Goal: Task Accomplishment & Management: Complete application form

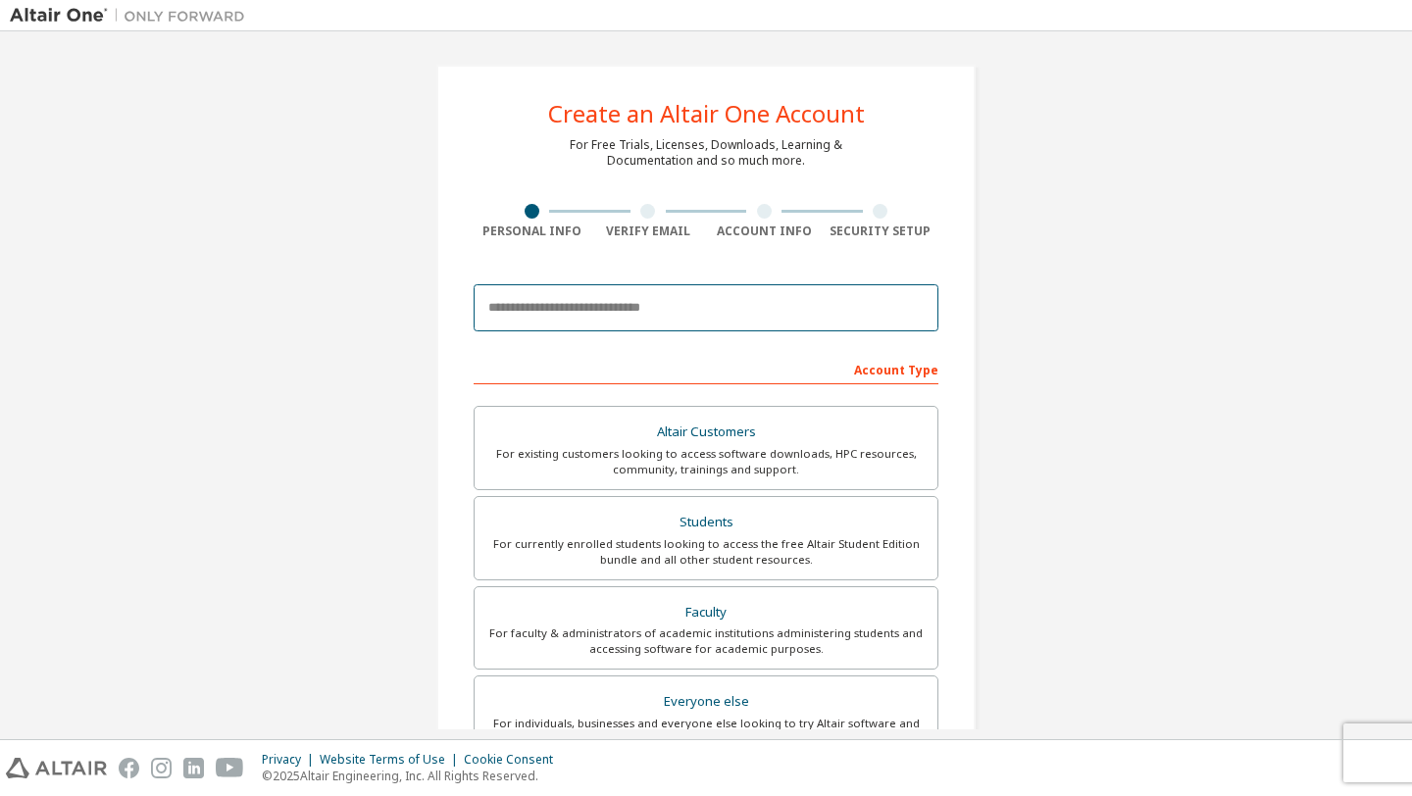
click at [713, 299] on input "email" at bounding box center [706, 307] width 465 height 47
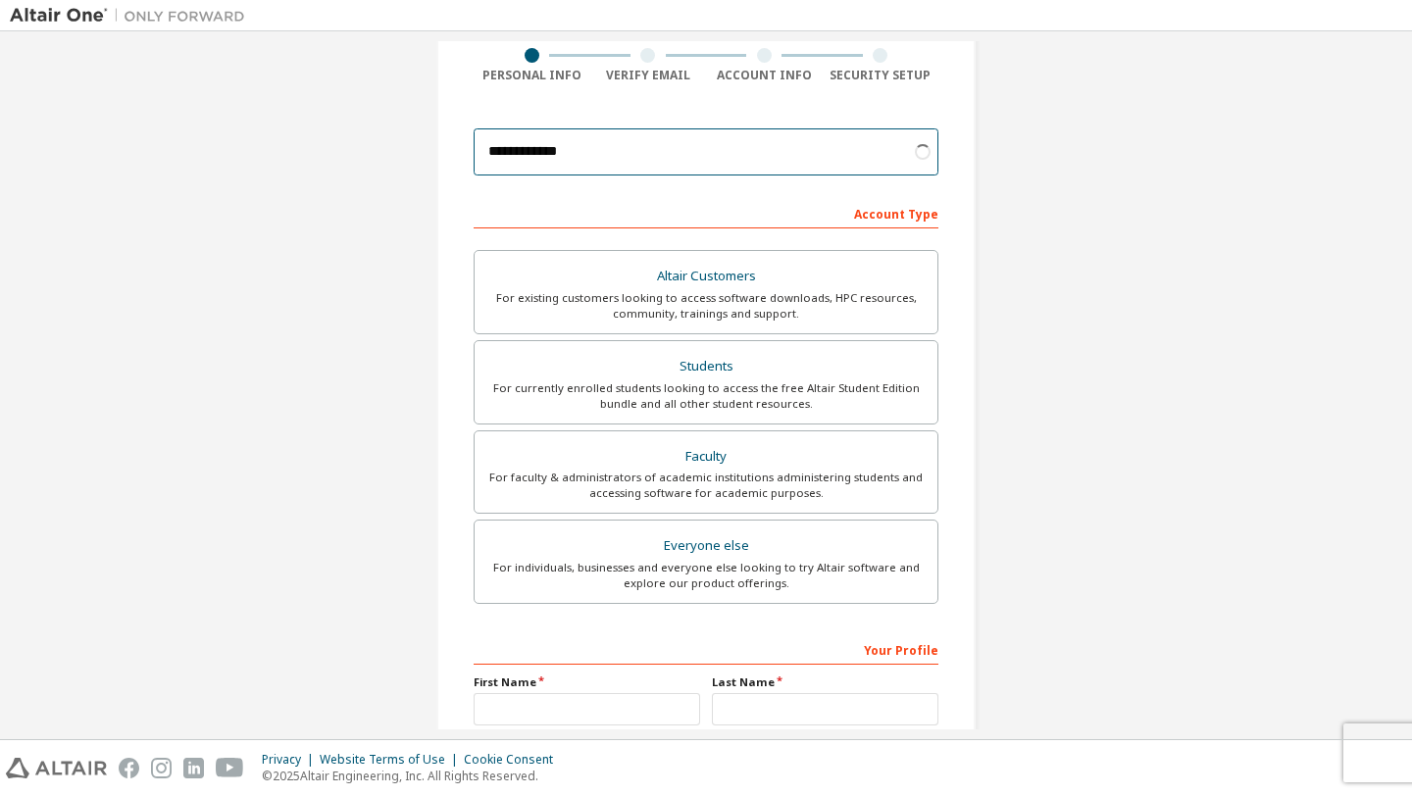
scroll to position [157, 0]
type input "**********"
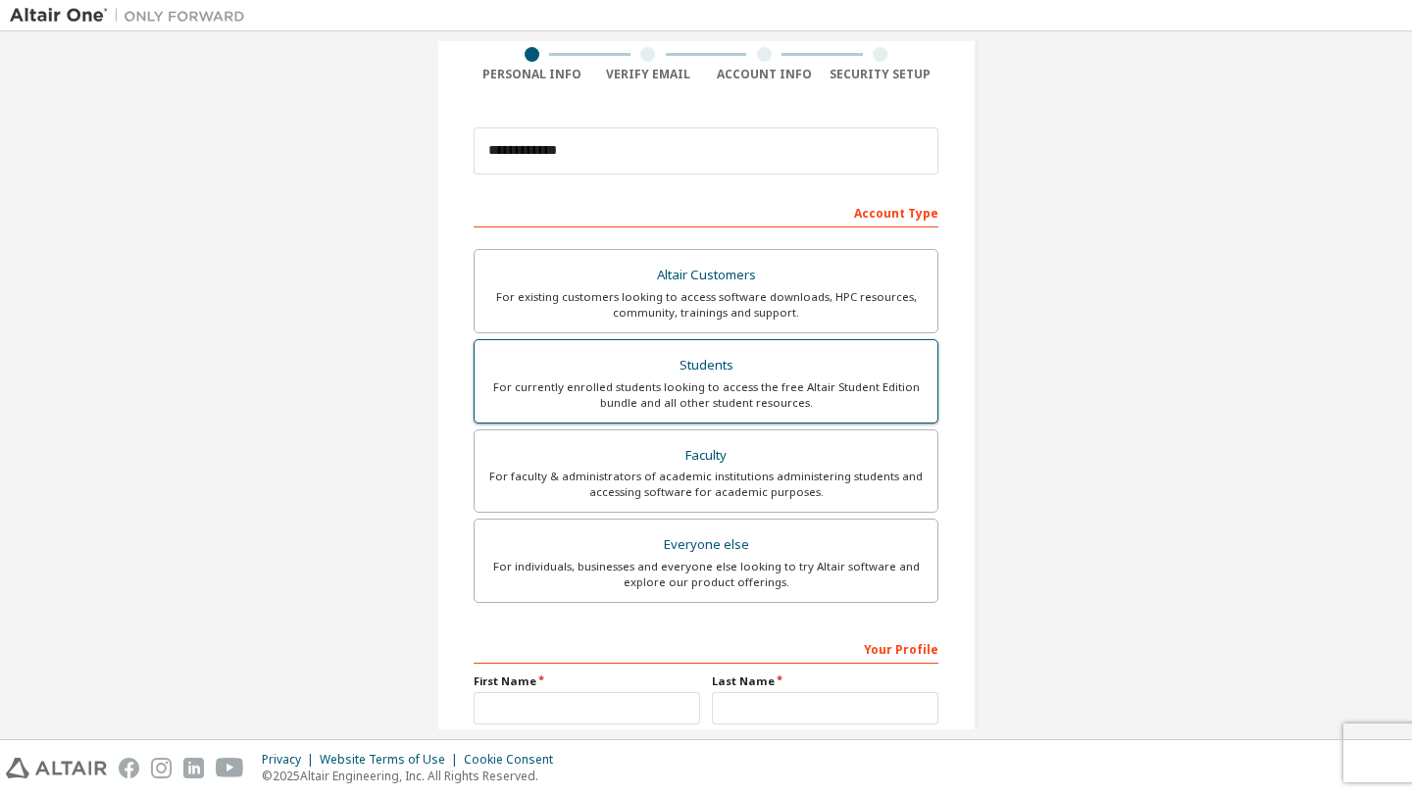
click at [909, 383] on div "For currently enrolled students looking to access the free Altair Student Editi…" at bounding box center [705, 394] width 439 height 31
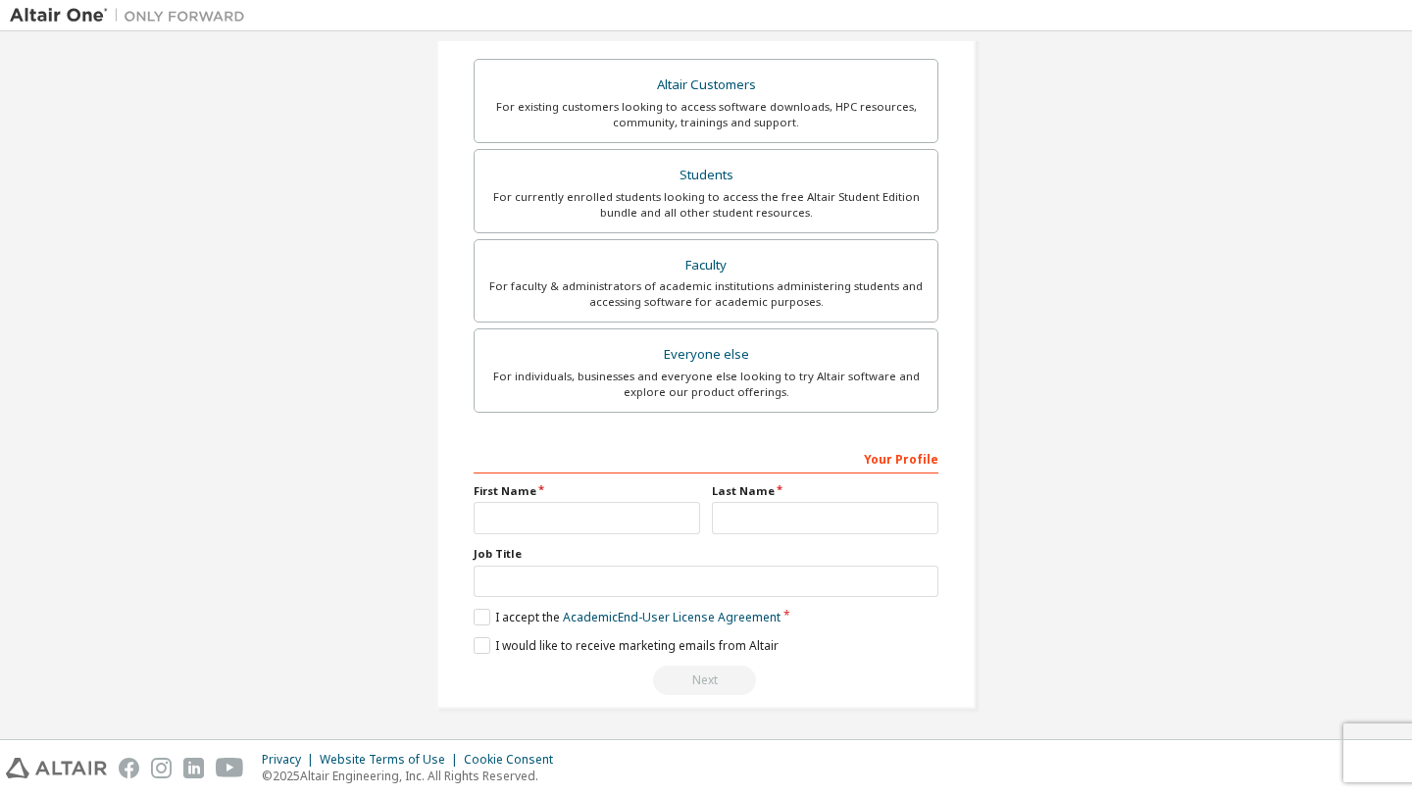
scroll to position [350, 0]
click at [624, 506] on input "text" at bounding box center [587, 515] width 226 height 32
type input "*******"
type input "****"
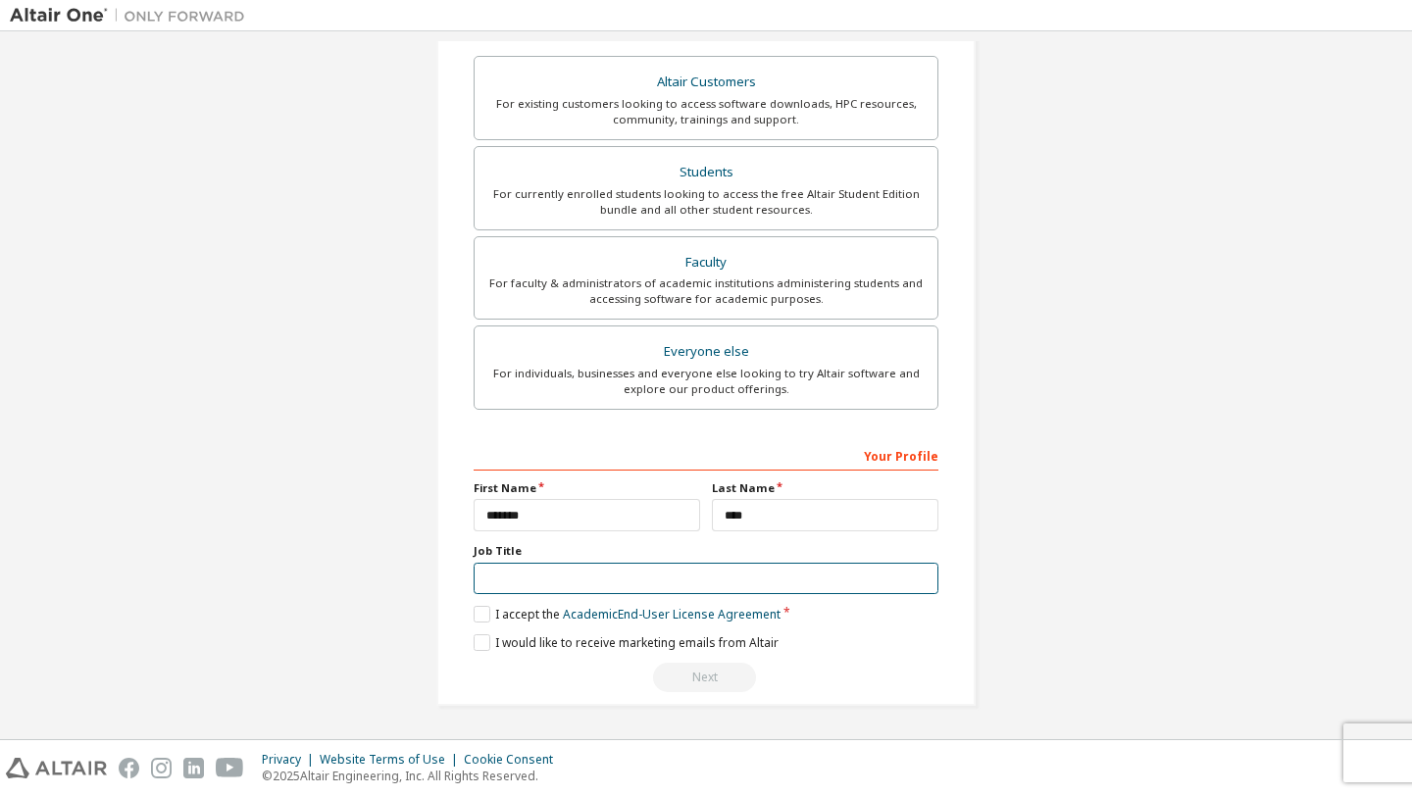
click at [633, 573] on input "text" at bounding box center [706, 579] width 465 height 32
click at [475, 611] on label "I accept the Academic End-User License Agreement" at bounding box center [627, 614] width 307 height 17
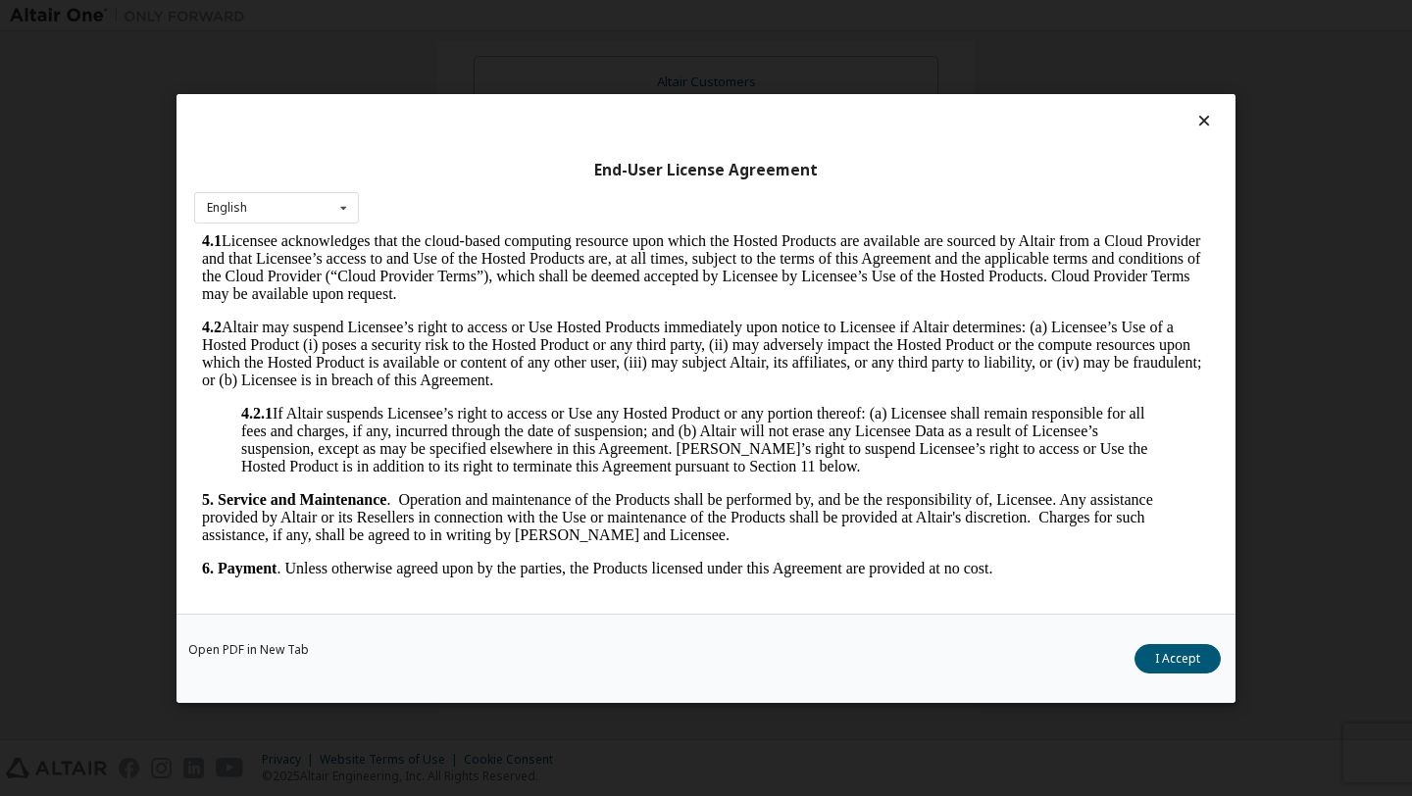
scroll to position [2111, 0]
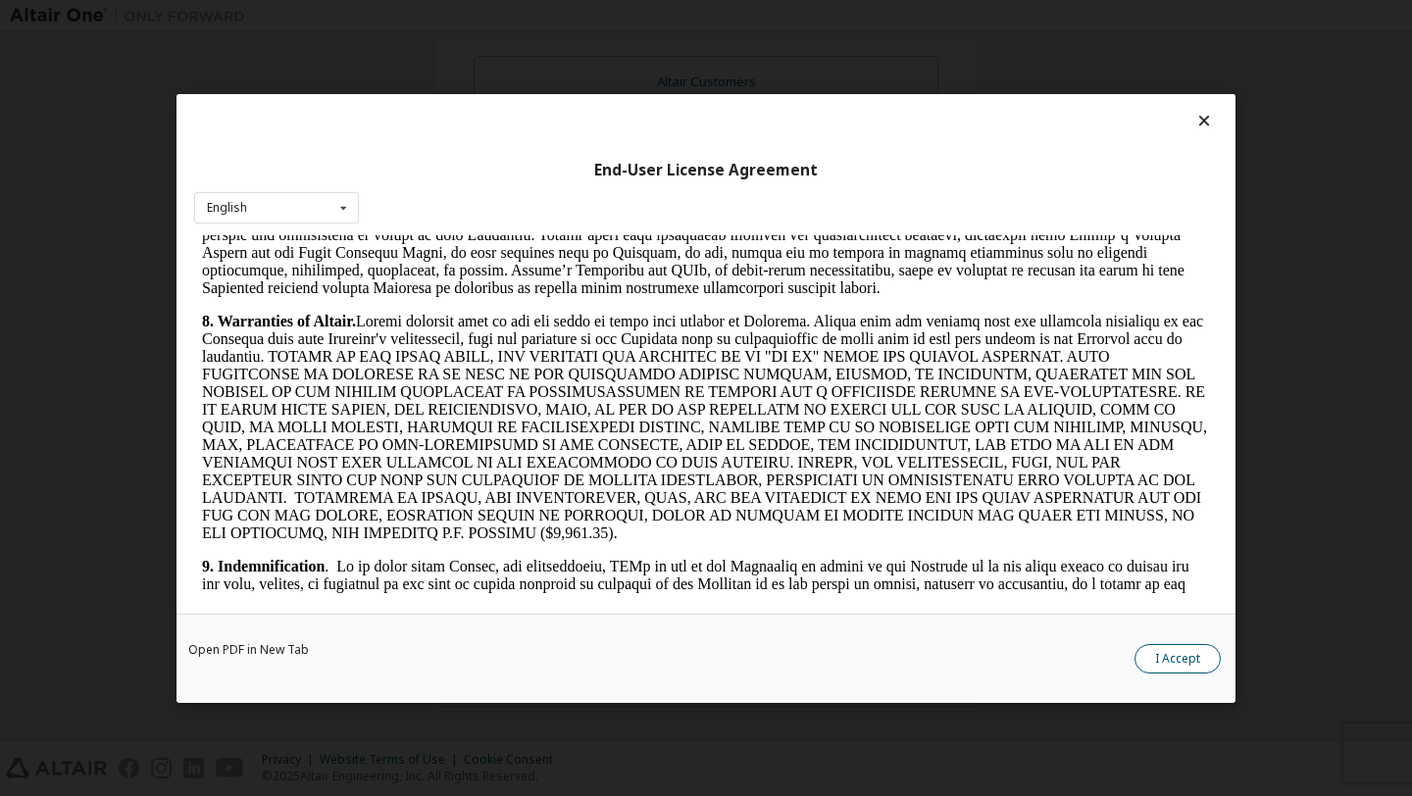
click at [1164, 654] on button "I Accept" at bounding box center [1177, 657] width 86 height 29
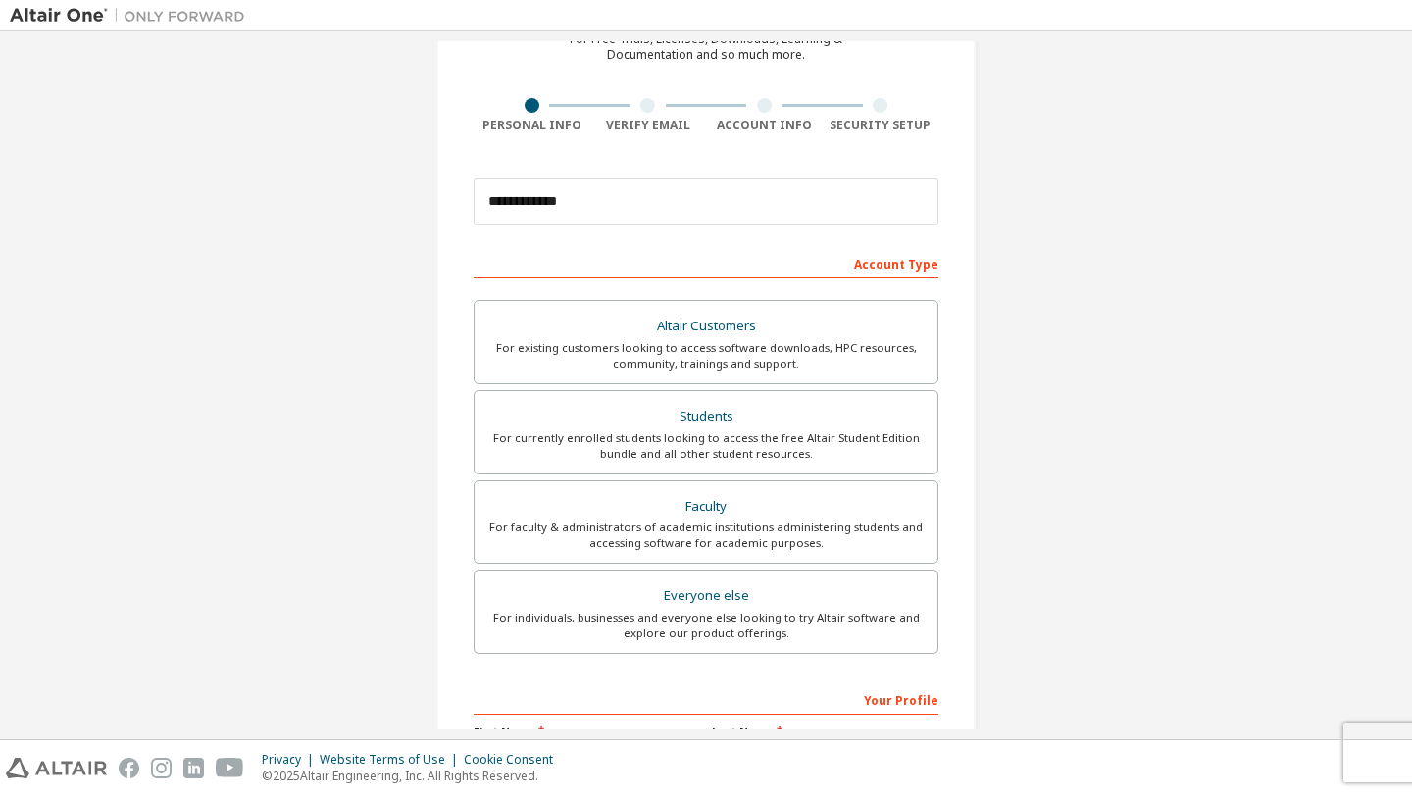
scroll to position [350, 0]
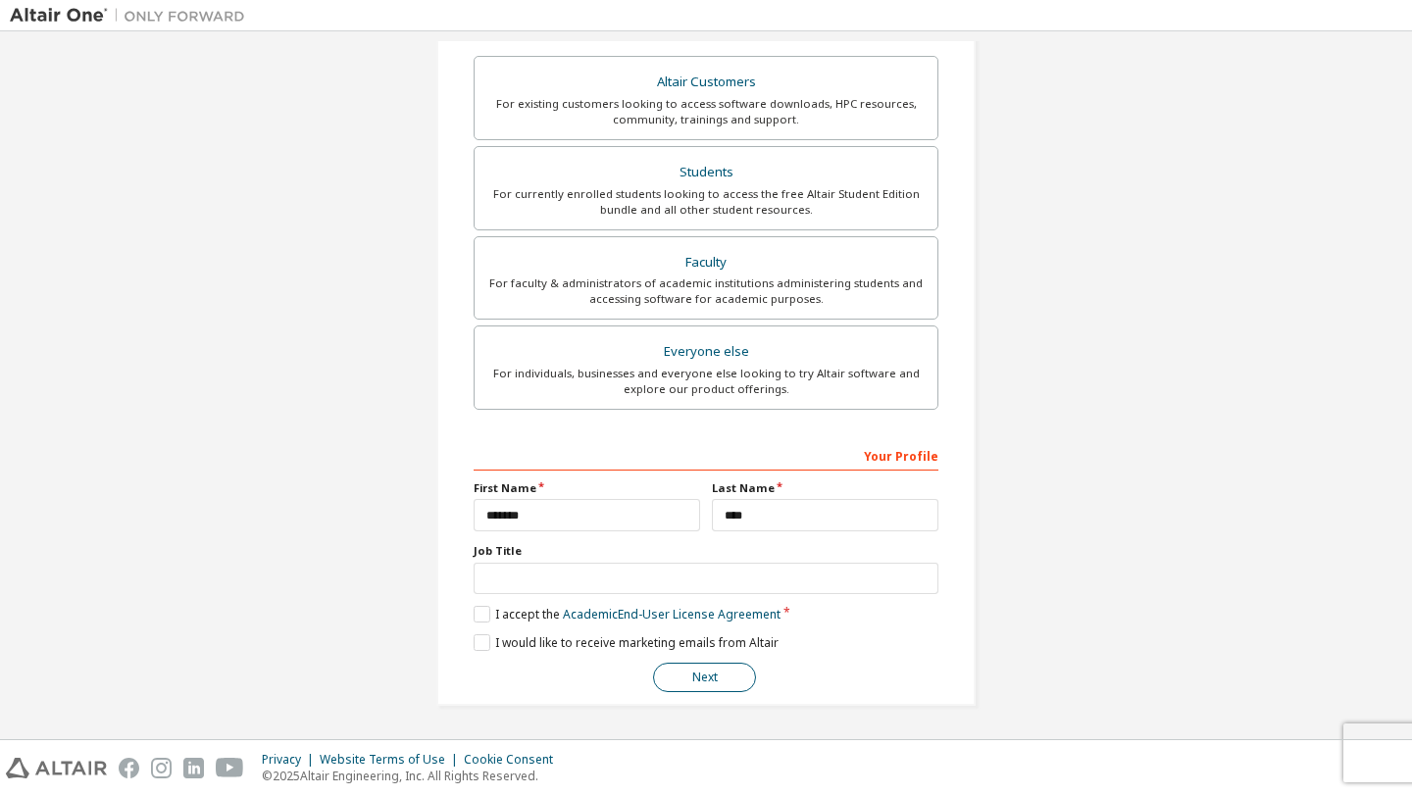
click at [737, 679] on button "Next" at bounding box center [704, 677] width 103 height 29
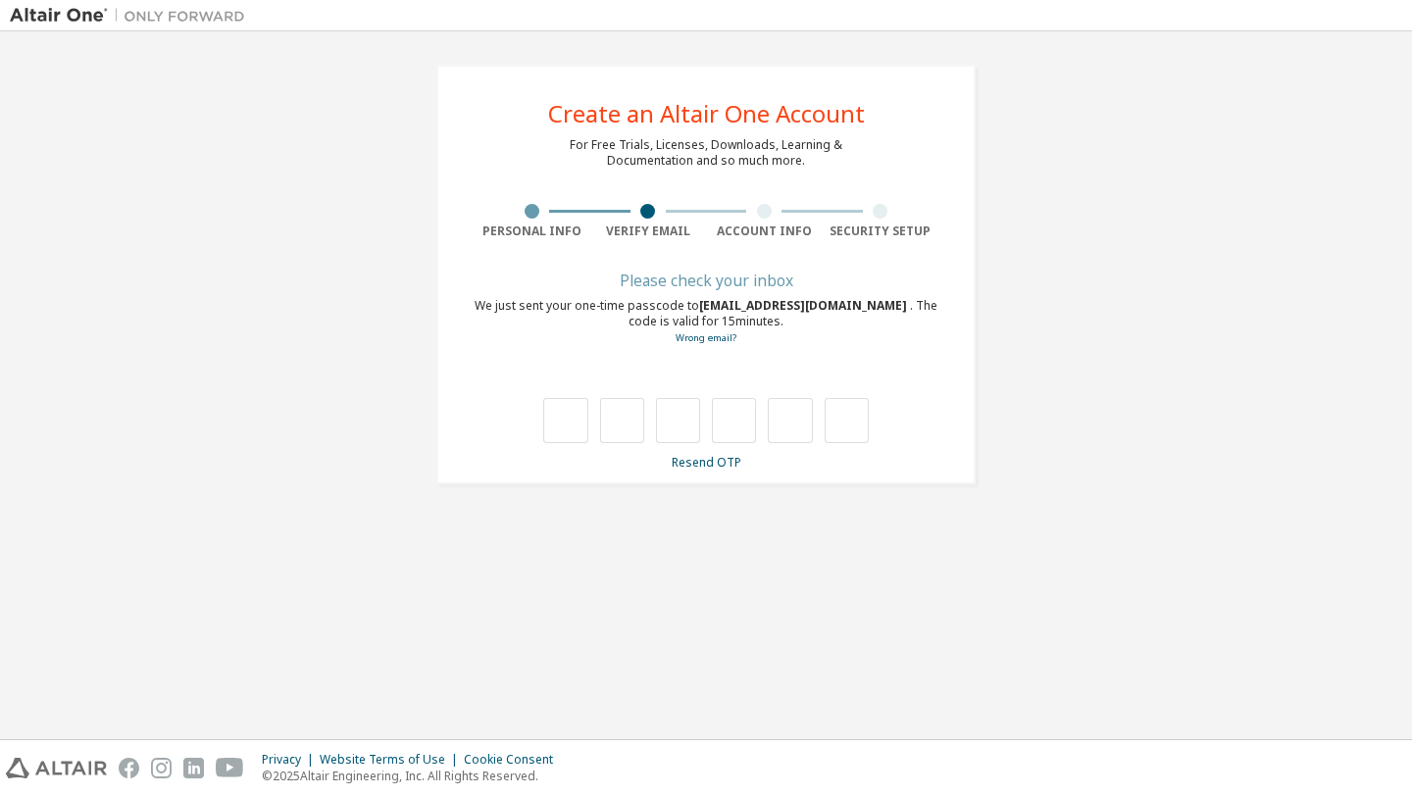
scroll to position [0, 0]
type input "*"
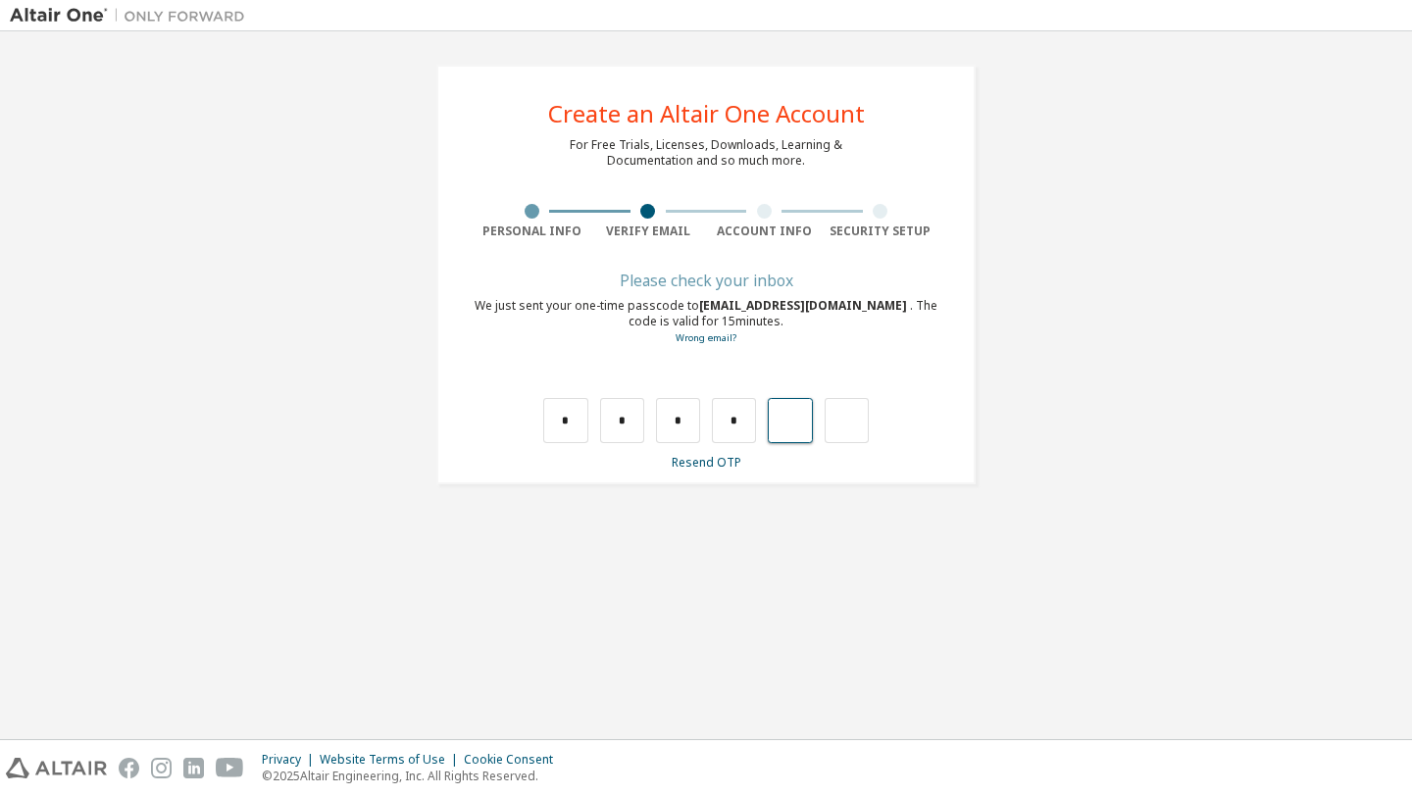
type input "*"
